Goal: Find specific page/section: Find specific page/section

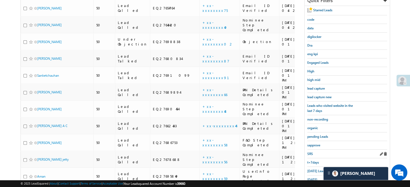
scroll to position [71, 0]
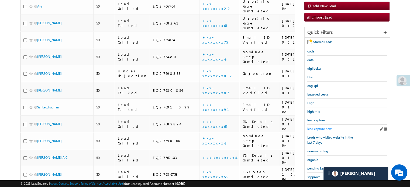
click at [326, 127] on span "lead capture new" at bounding box center [319, 129] width 24 height 4
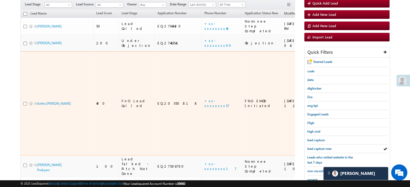
scroll to position [54, 0]
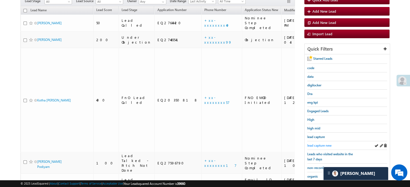
click at [314, 144] on span "lead capture new" at bounding box center [319, 146] width 24 height 4
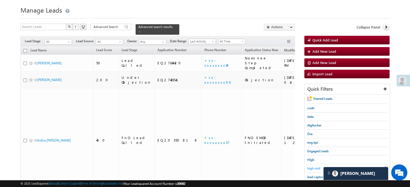
scroll to position [27, 0]
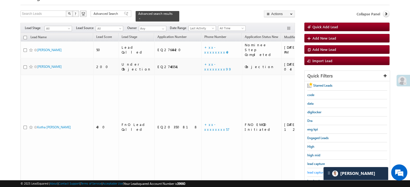
click at [315, 168] on div "lead capture new" at bounding box center [347, 172] width 80 height 9
click at [315, 171] on span "lead capture new" at bounding box center [319, 173] width 24 height 4
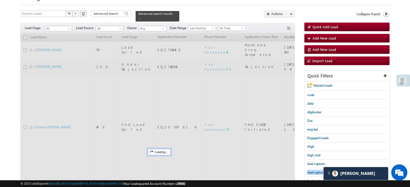
click at [315, 171] on span "lead capture new" at bounding box center [319, 173] width 24 height 4
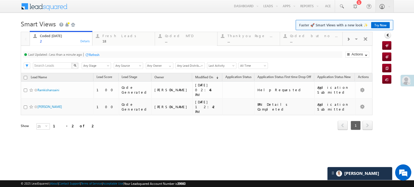
drag, startPoint x: 0, startPoint y: 0, endPoint x: 96, endPoint y: 57, distance: 111.9
click at [96, 57] on div "Refresh" at bounding box center [94, 55] width 11 height 4
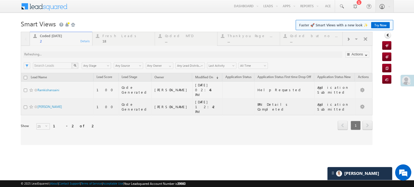
click at [97, 54] on div at bounding box center [197, 88] width 352 height 113
